Goal: Navigation & Orientation: Find specific page/section

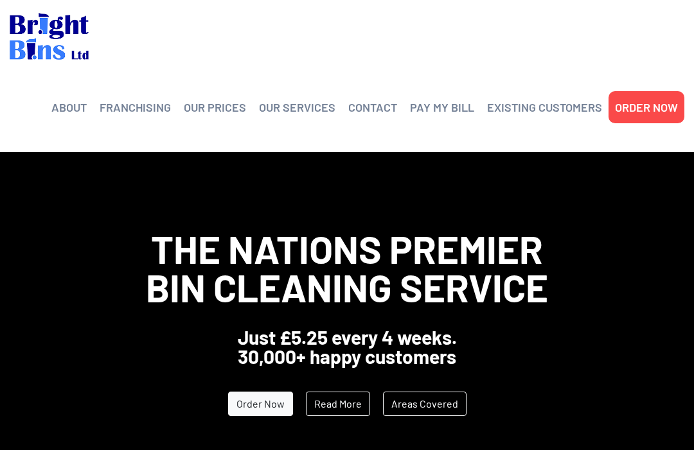
click at [204, 103] on link "OUR PRICES" at bounding box center [215, 107] width 62 height 19
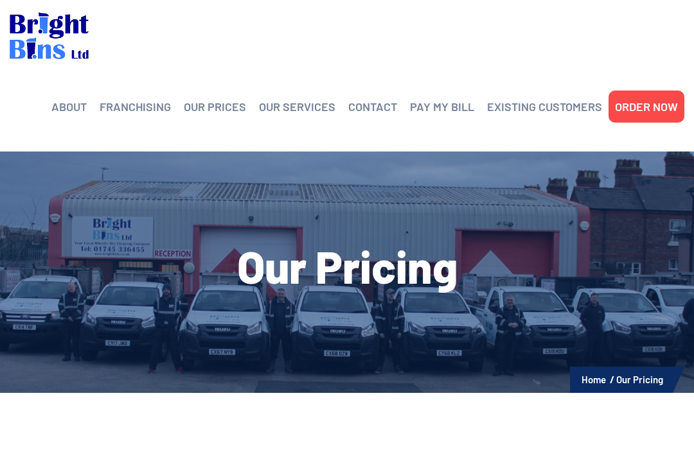
scroll to position [26, 0]
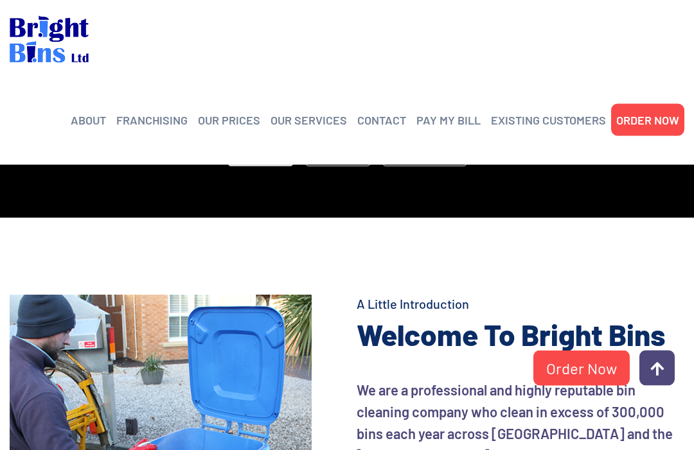
scroll to position [221, 0]
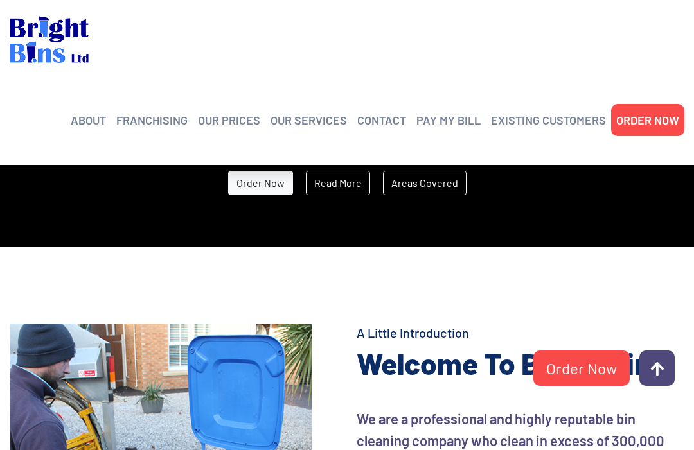
click at [402, 179] on link "Areas Covered" at bounding box center [424, 183] width 83 height 24
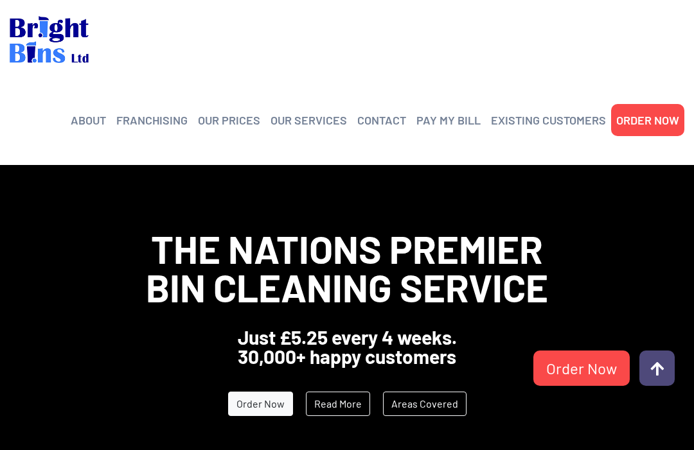
scroll to position [264, 0]
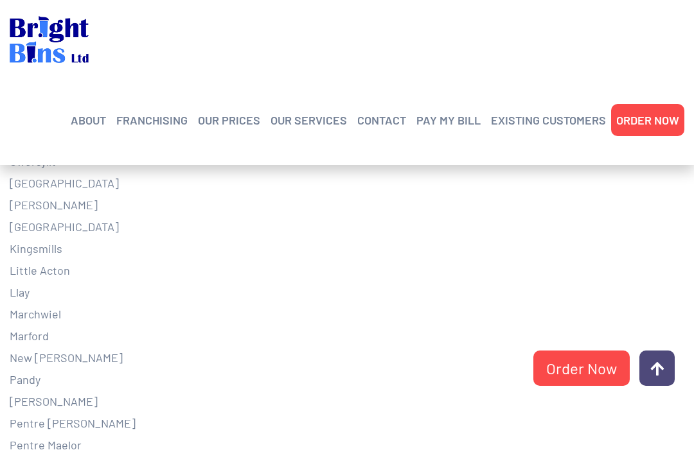
scroll to position [712, 0]
click at [27, 359] on li "New Broughton" at bounding box center [347, 360] width 674 height 22
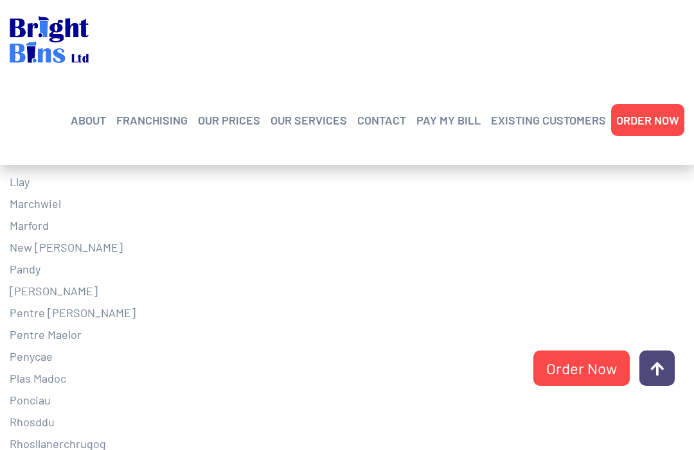
scroll to position [823, 0]
click at [150, 120] on link "FRANCHISING" at bounding box center [151, 119] width 71 height 19
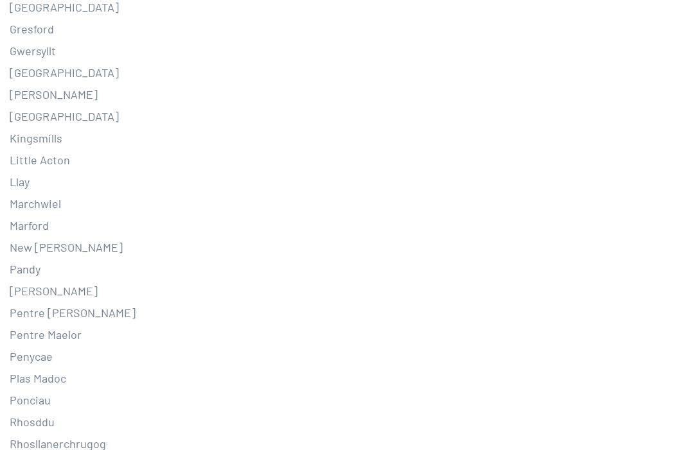
scroll to position [867, 0]
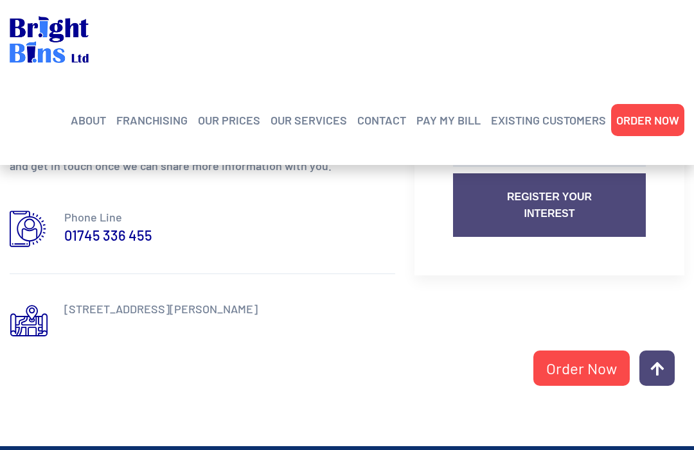
scroll to position [1349, 0]
